Goal: Communication & Community: Participate in discussion

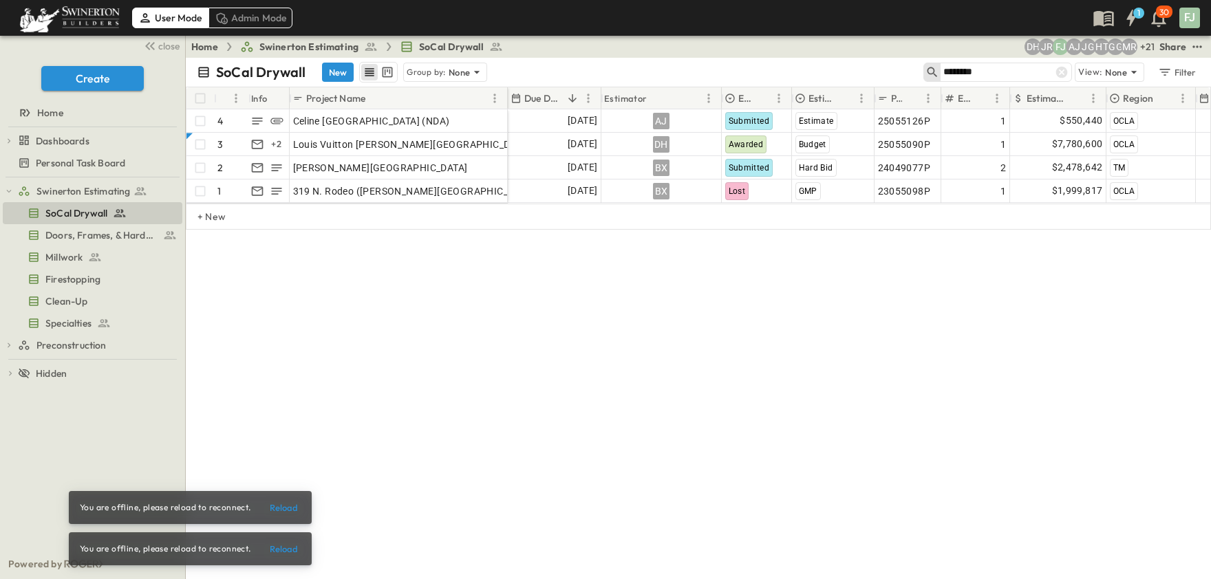
click at [951, 326] on div "SoCal Drywall New Group by: None ******* View: None Filter # Info Project Name …" at bounding box center [698, 318] width 1025 height 521
click at [1067, 67] on icon at bounding box center [1062, 73] width 12 height 12
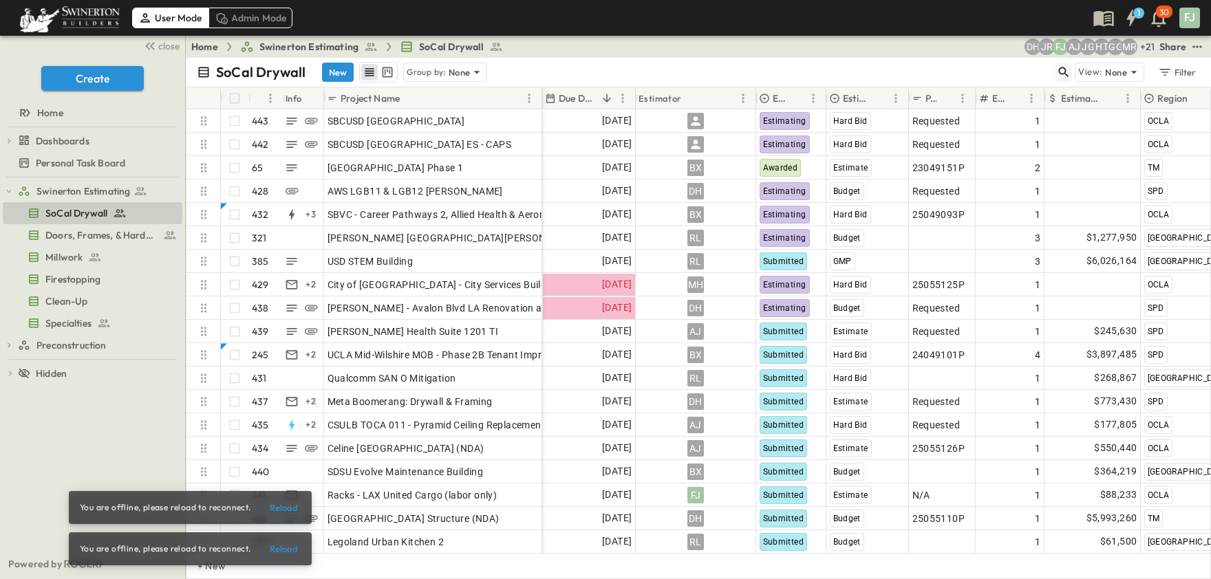
click at [1070, 65] on icon "button" at bounding box center [1063, 72] width 14 height 14
click at [1039, 62] on input "text" at bounding box center [991, 72] width 96 height 20
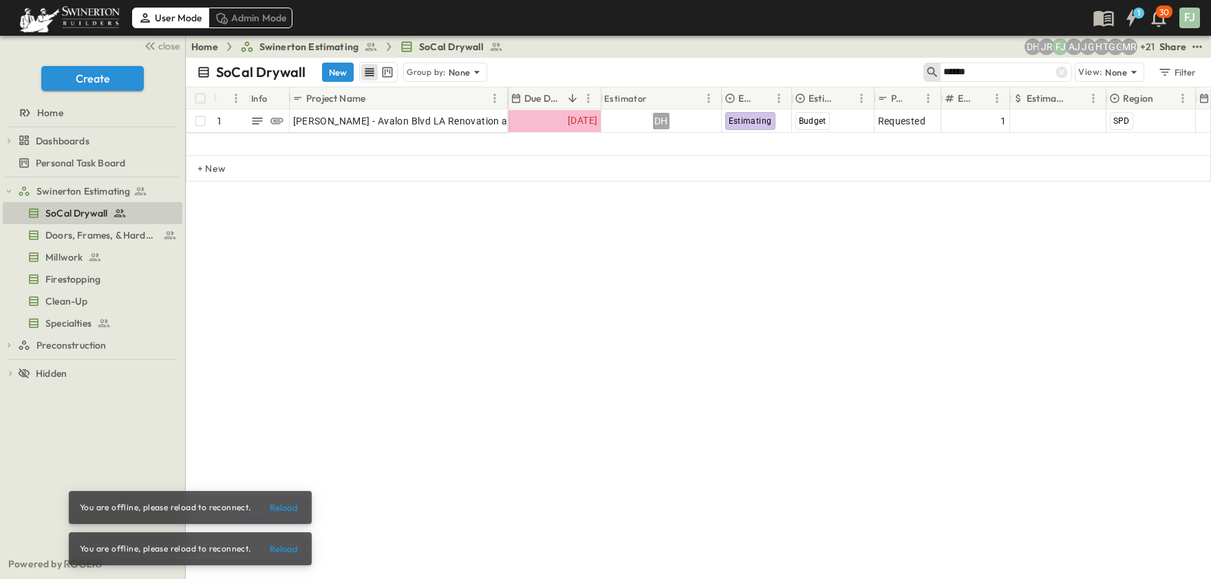
type input "******"
click at [164, 49] on div "close Create Home Dashboards Estimator Utilization Projects Personal Task Board" at bounding box center [92, 107] width 185 height 142
click at [171, 42] on span "close" at bounding box center [168, 46] width 21 height 14
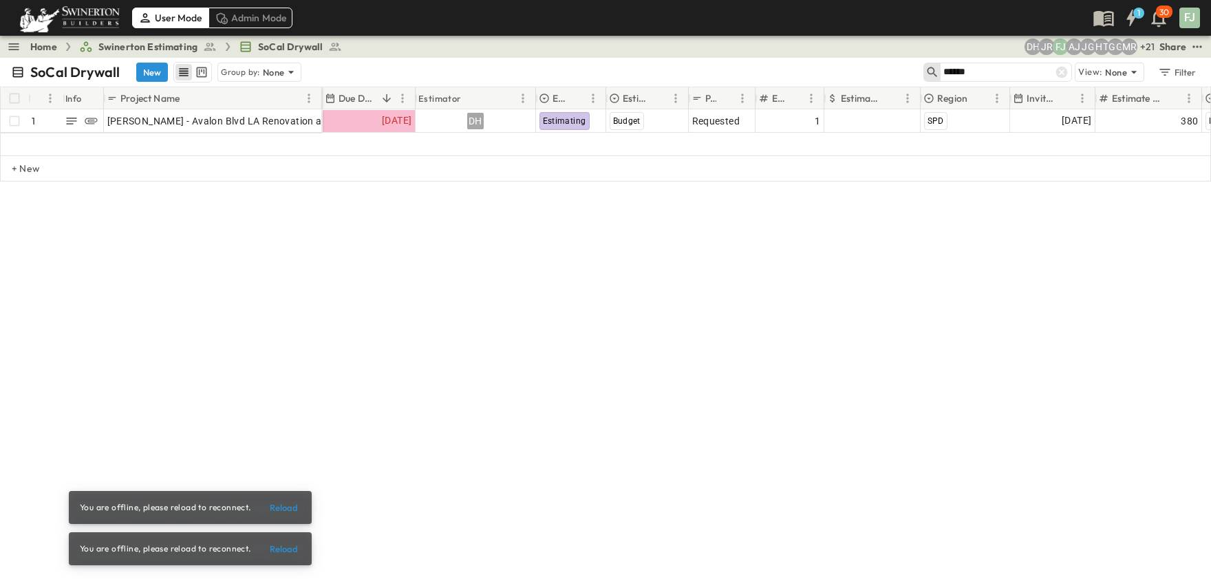
click at [463, 297] on div "SoCal Drywall New Group by: None ****** View: None Filter # Info Project Name D…" at bounding box center [605, 318] width 1211 height 521
click at [1067, 67] on icon at bounding box center [1062, 73] width 12 height 12
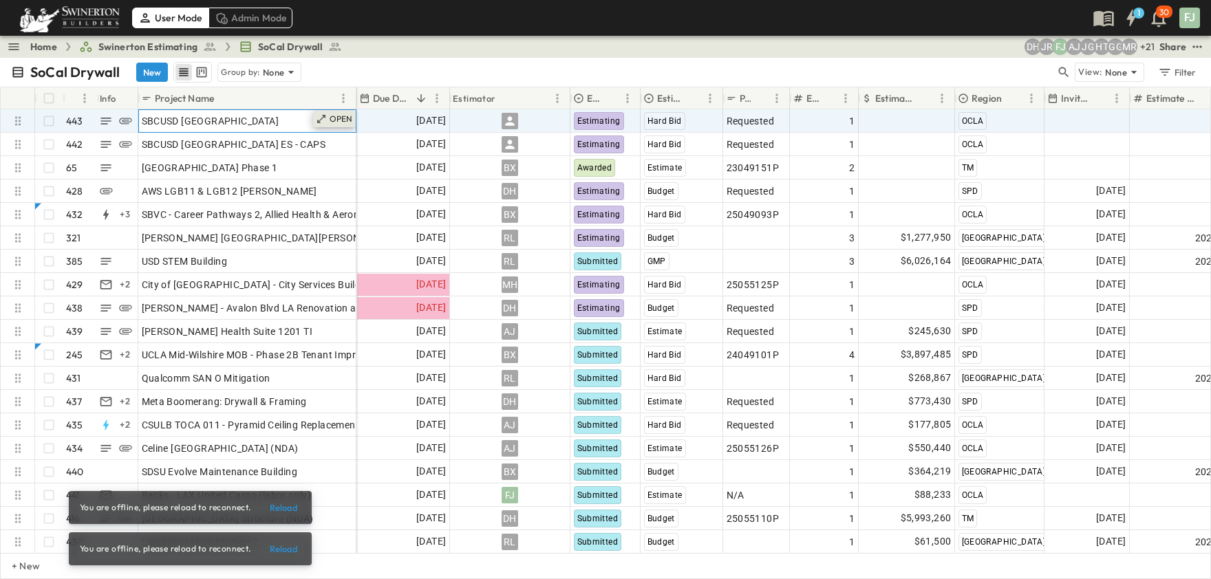
click at [327, 113] on icon at bounding box center [321, 118] width 11 height 11
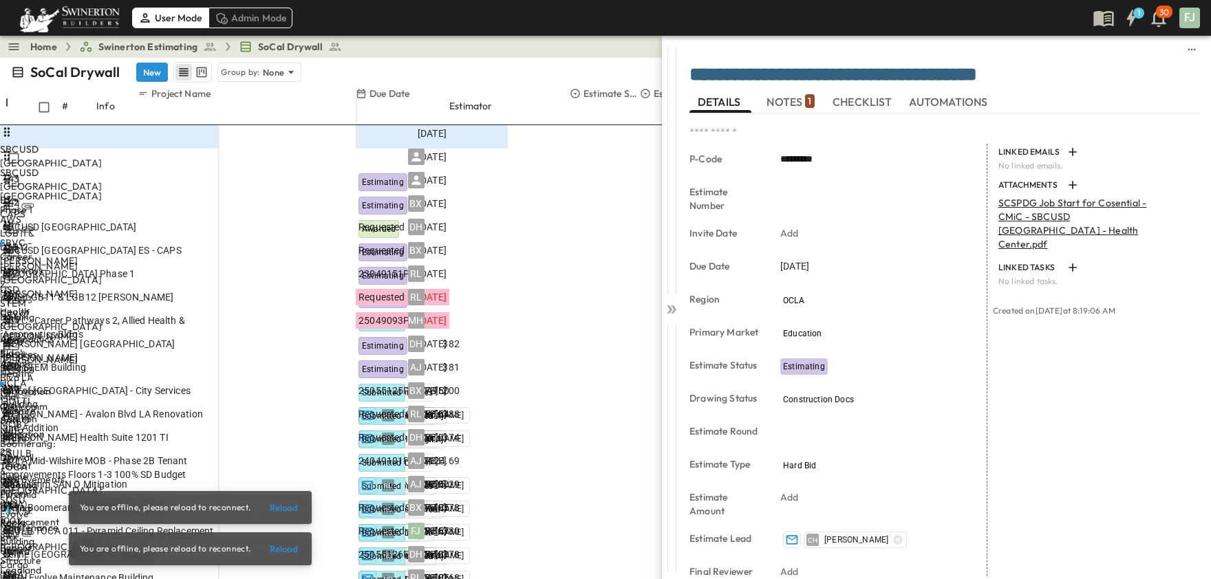
scroll to position [218, 0]
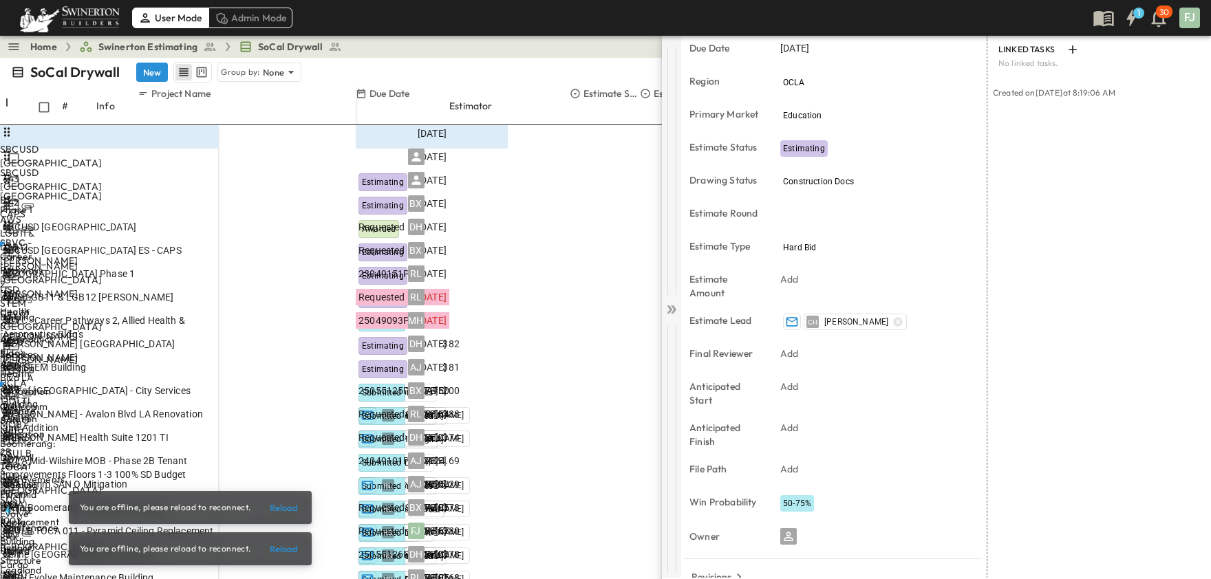
click at [669, 303] on icon at bounding box center [671, 310] width 14 height 14
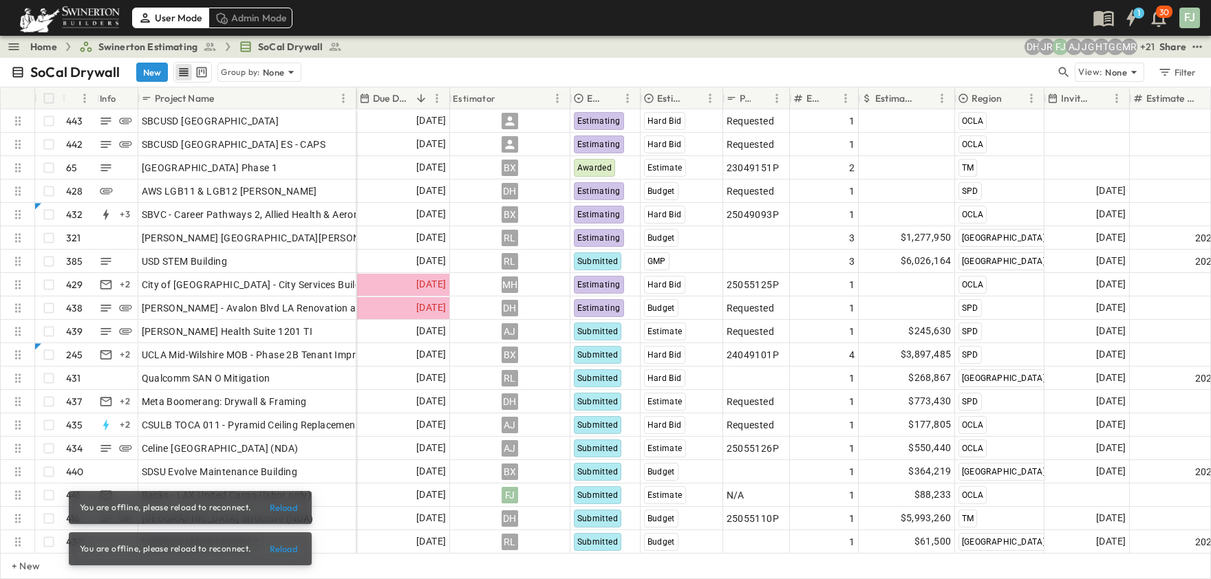
click at [854, 58] on div "SoCal Drywall New Group by: None View: None Filter" at bounding box center [605, 72] width 1211 height 29
click at [904, 62] on div "SoCal Drywall New Group by: None" at bounding box center [533, 72] width 1044 height 21
click at [1070, 65] on icon "button" at bounding box center [1063, 72] width 14 height 14
click at [1039, 63] on input "text" at bounding box center [991, 72] width 96 height 20
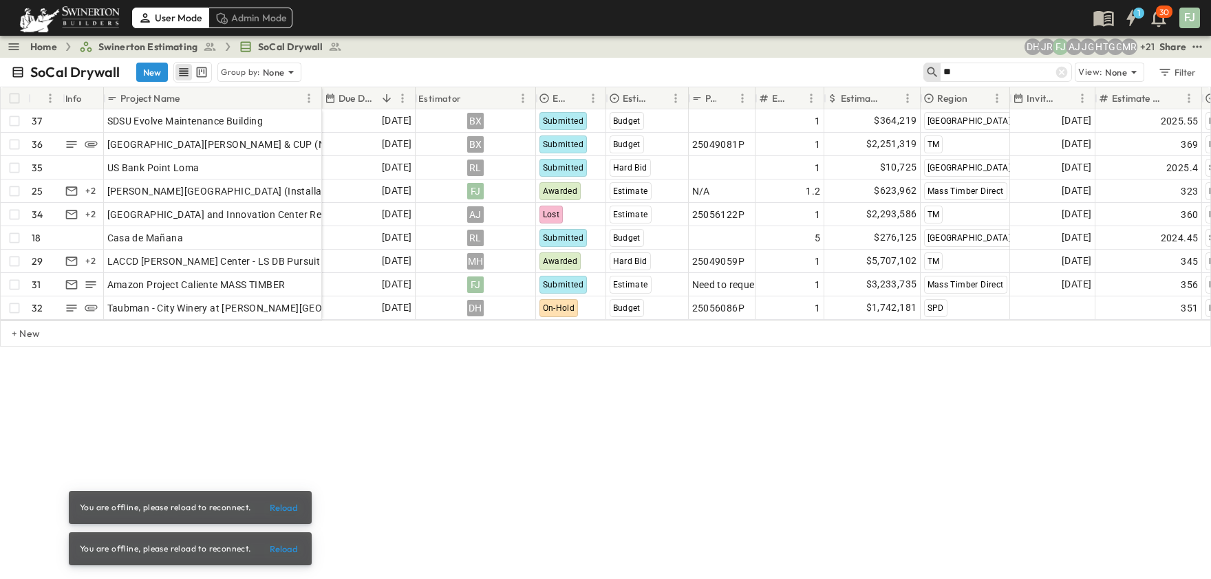
type input "*"
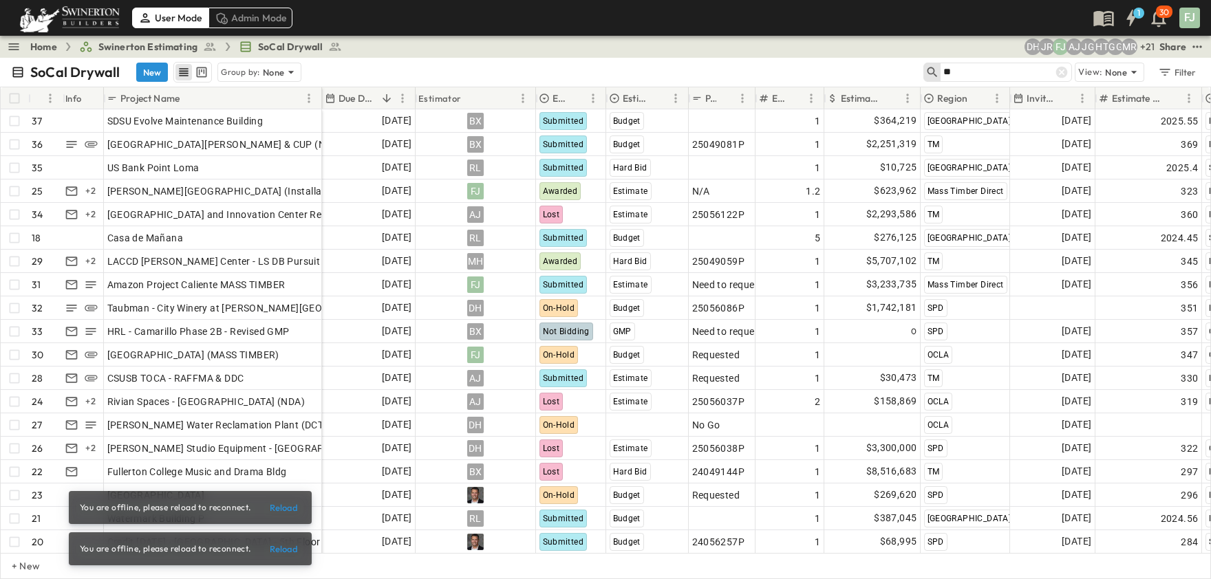
type input "*"
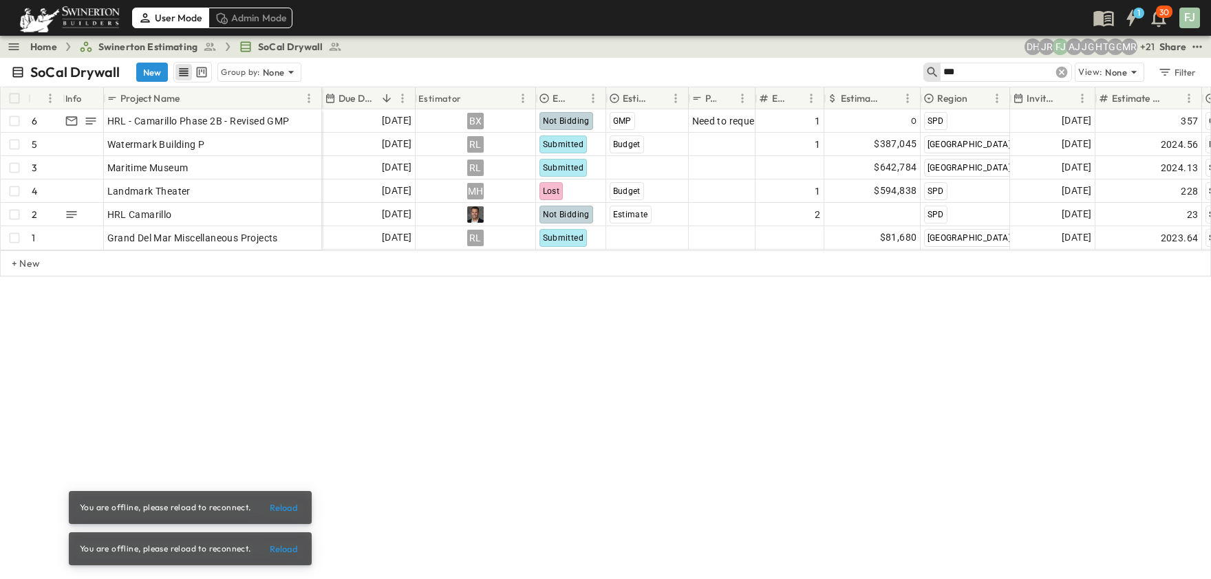
type input "***"
click at [1068, 65] on icon at bounding box center [1061, 72] width 14 height 14
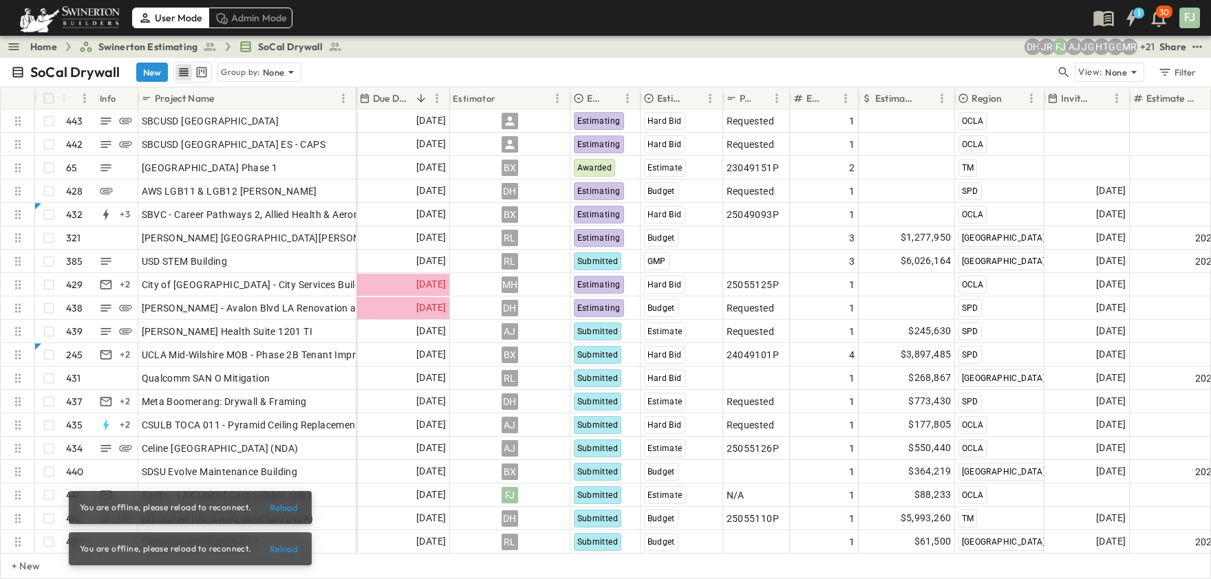
click at [445, 58] on div "SoCal Drywall New Group by: None View: None Filter" at bounding box center [605, 72] width 1211 height 29
